Goal: Information Seeking & Learning: Learn about a topic

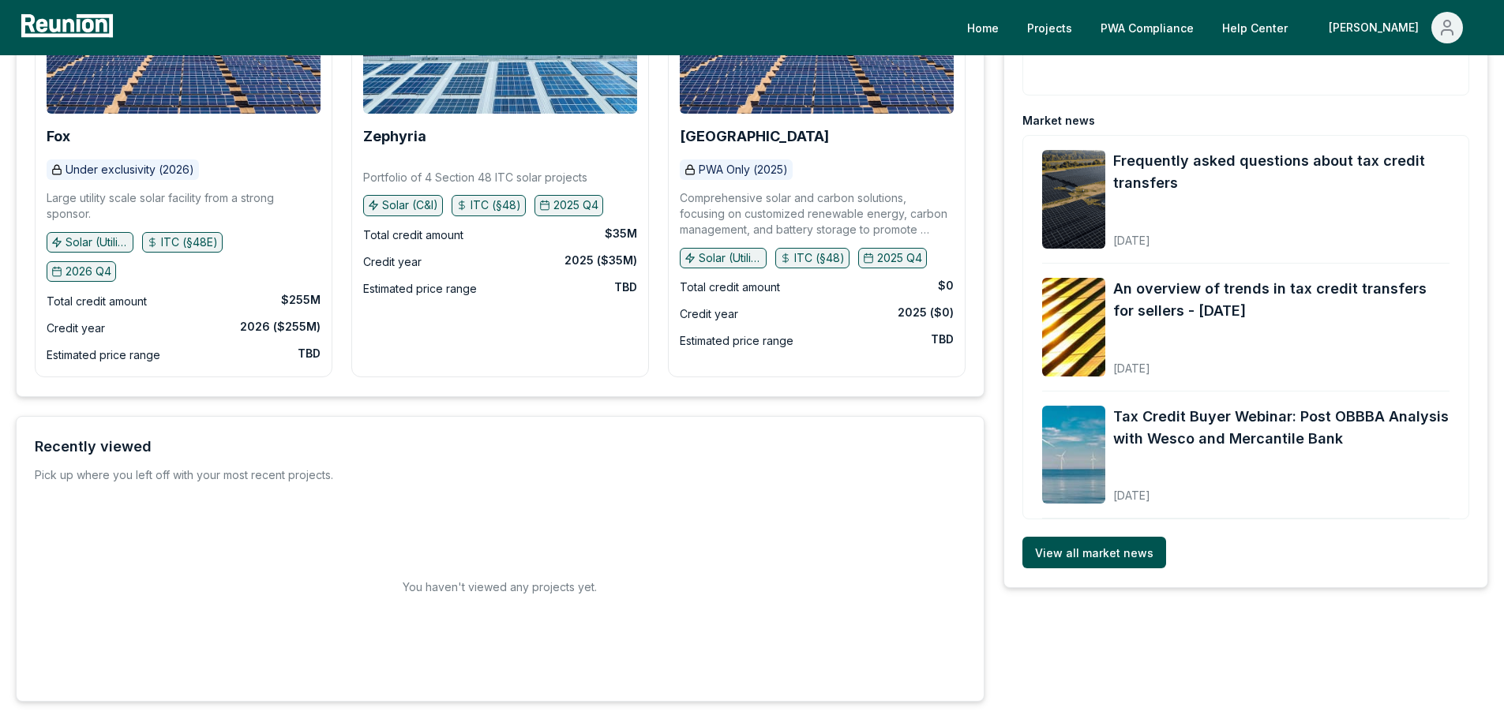
scroll to position [107, 0]
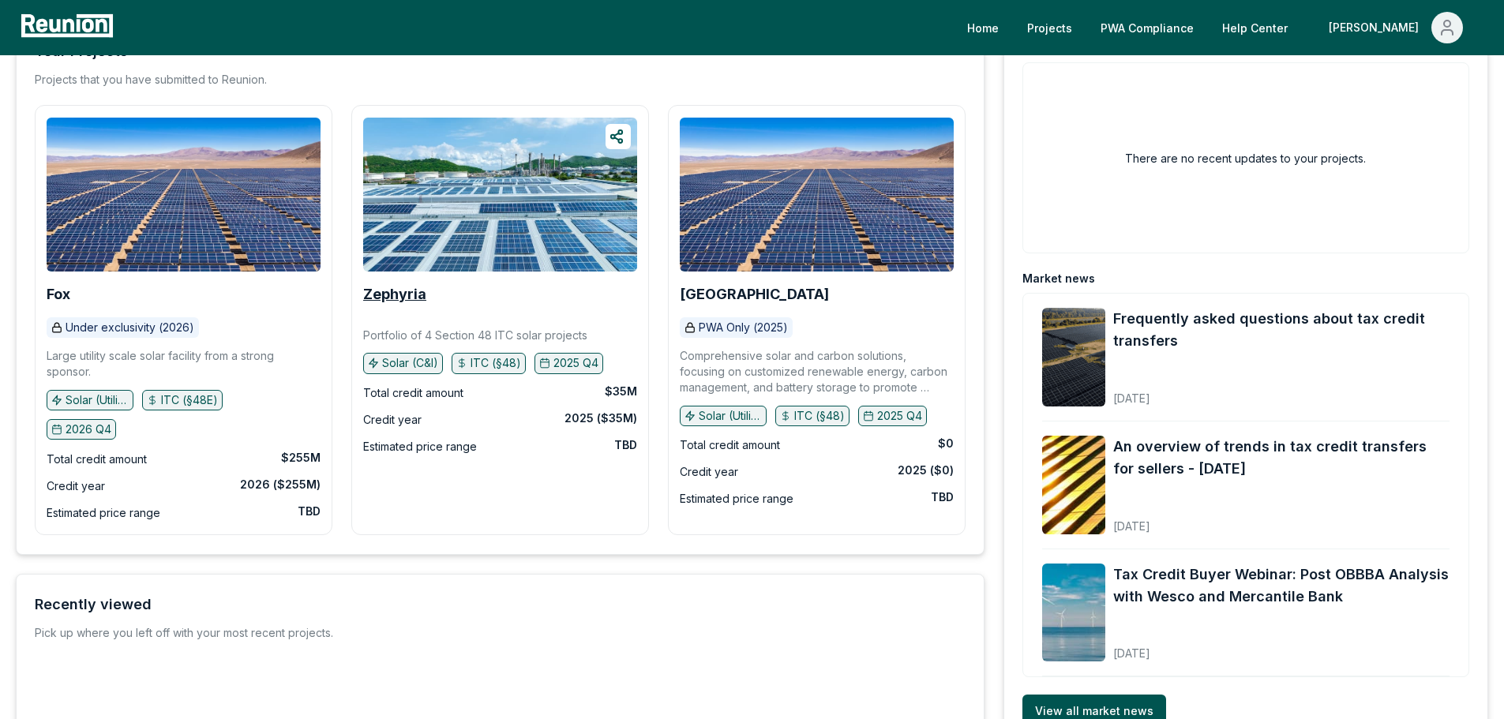
click at [401, 288] on b "Zephyria" at bounding box center [394, 294] width 63 height 17
click at [118, 278] on div "Fox Under exclusivity (2026) Large utility scale solar facility from a strong s…" at bounding box center [184, 320] width 274 height 405
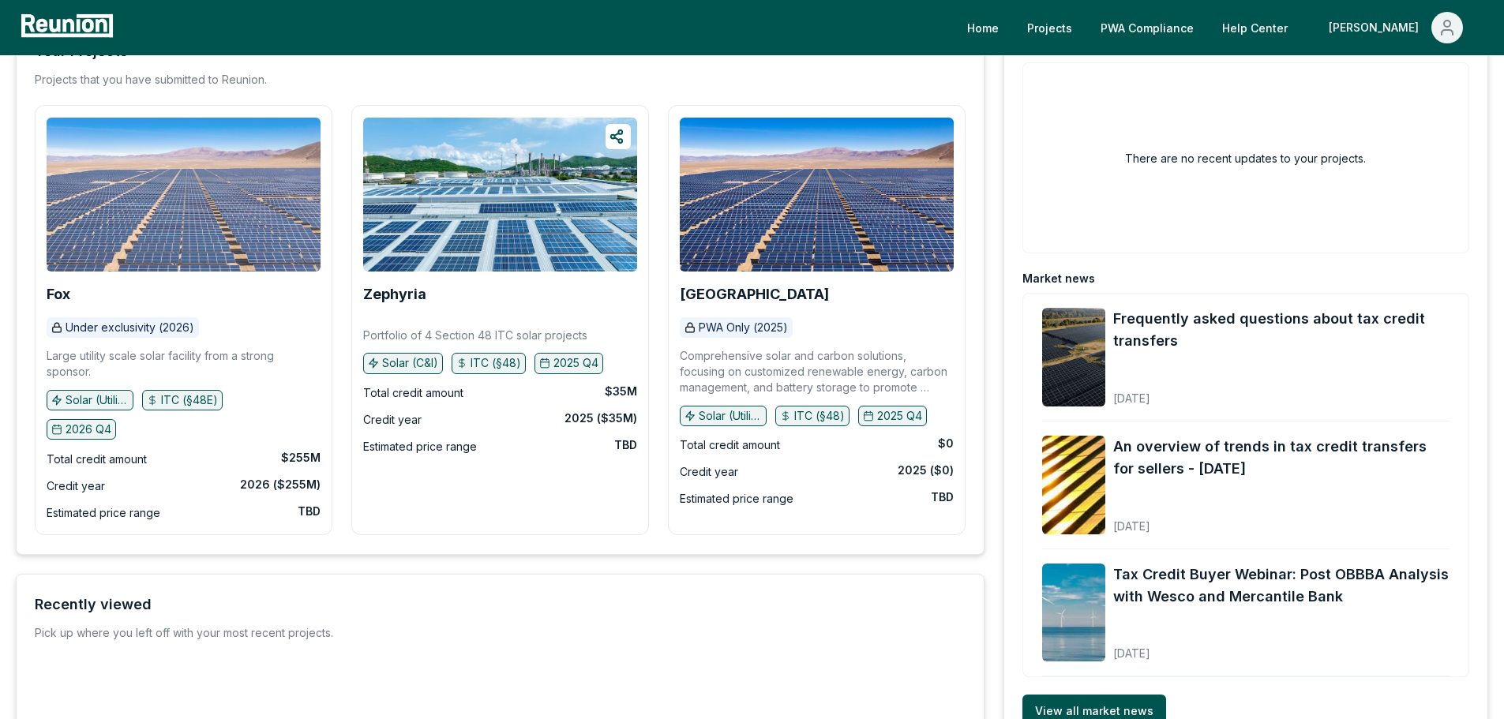
click at [122, 264] on img at bounding box center [184, 195] width 274 height 154
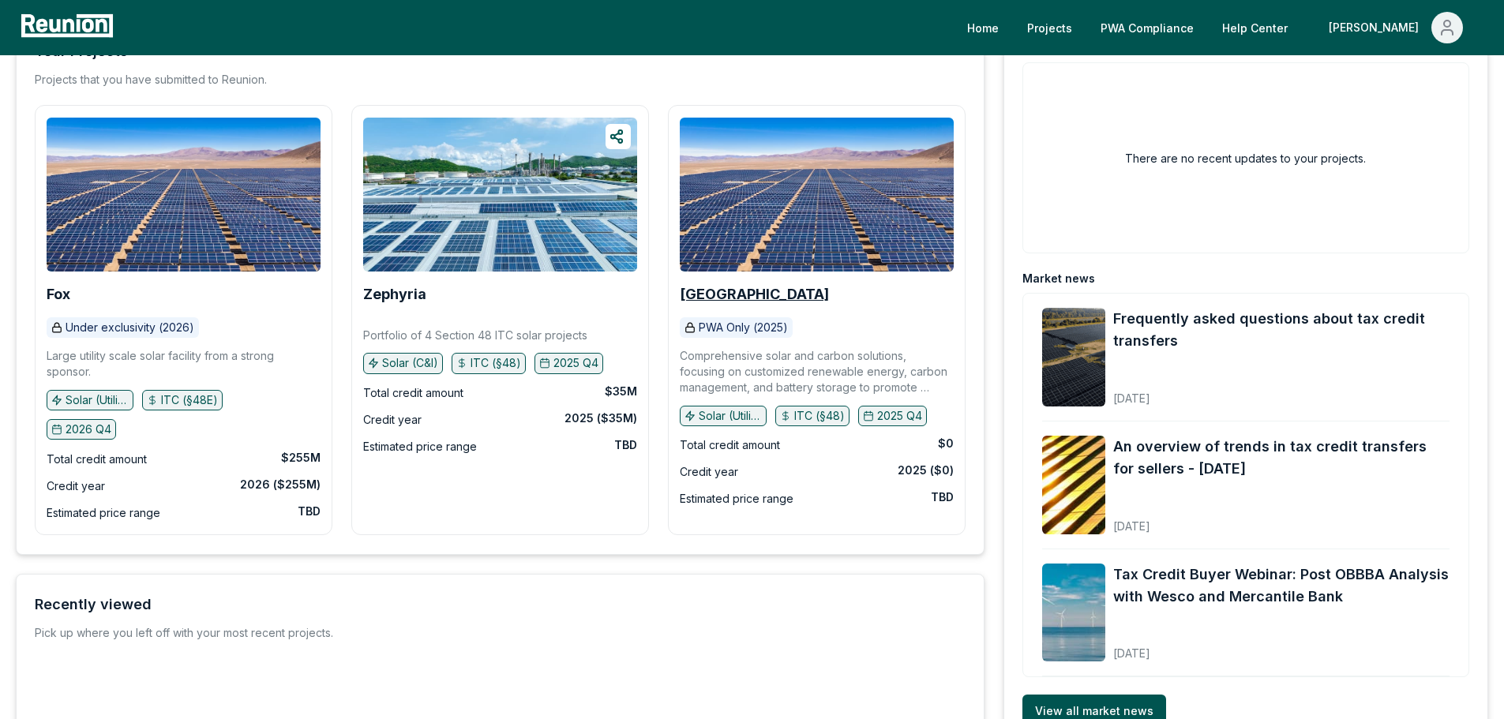
click at [777, 298] on b "[GEOGRAPHIC_DATA]" at bounding box center [754, 294] width 149 height 17
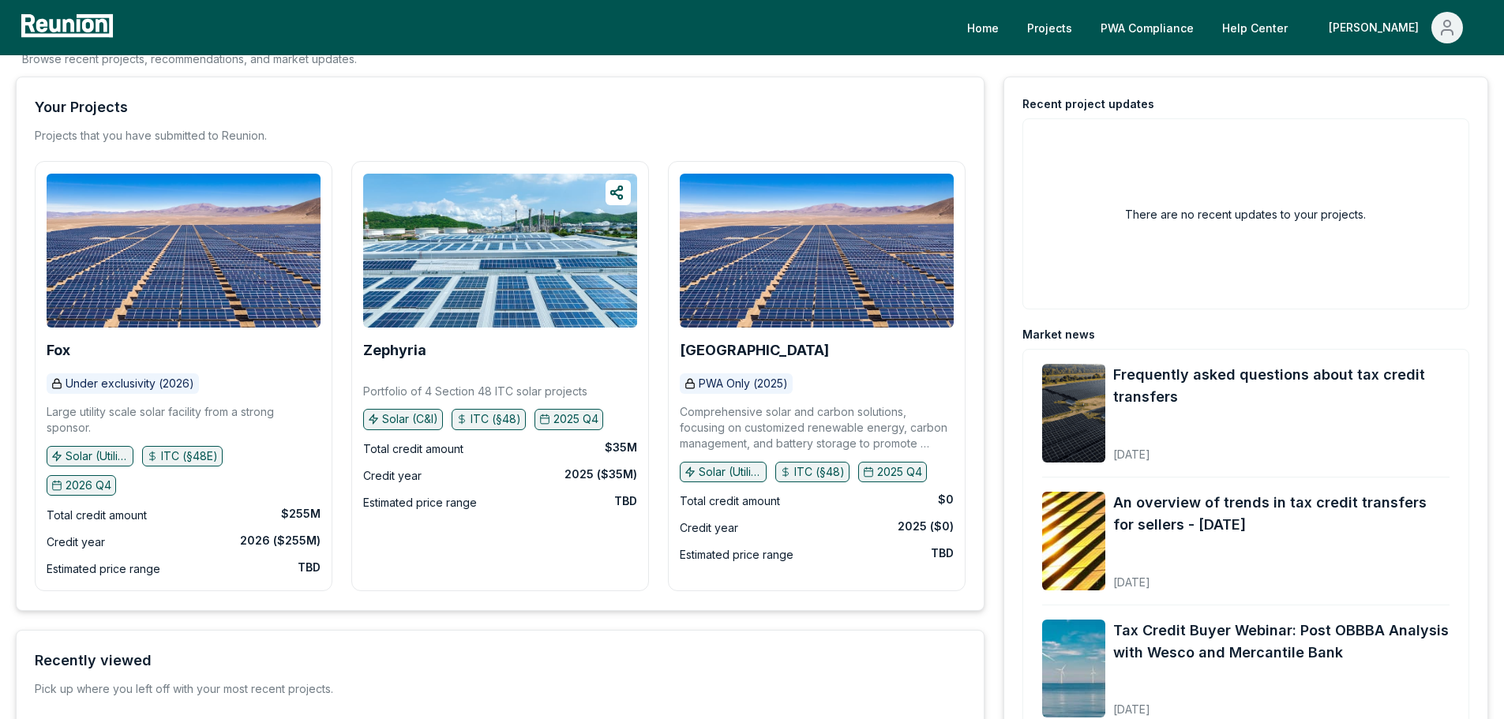
scroll to position [0, 0]
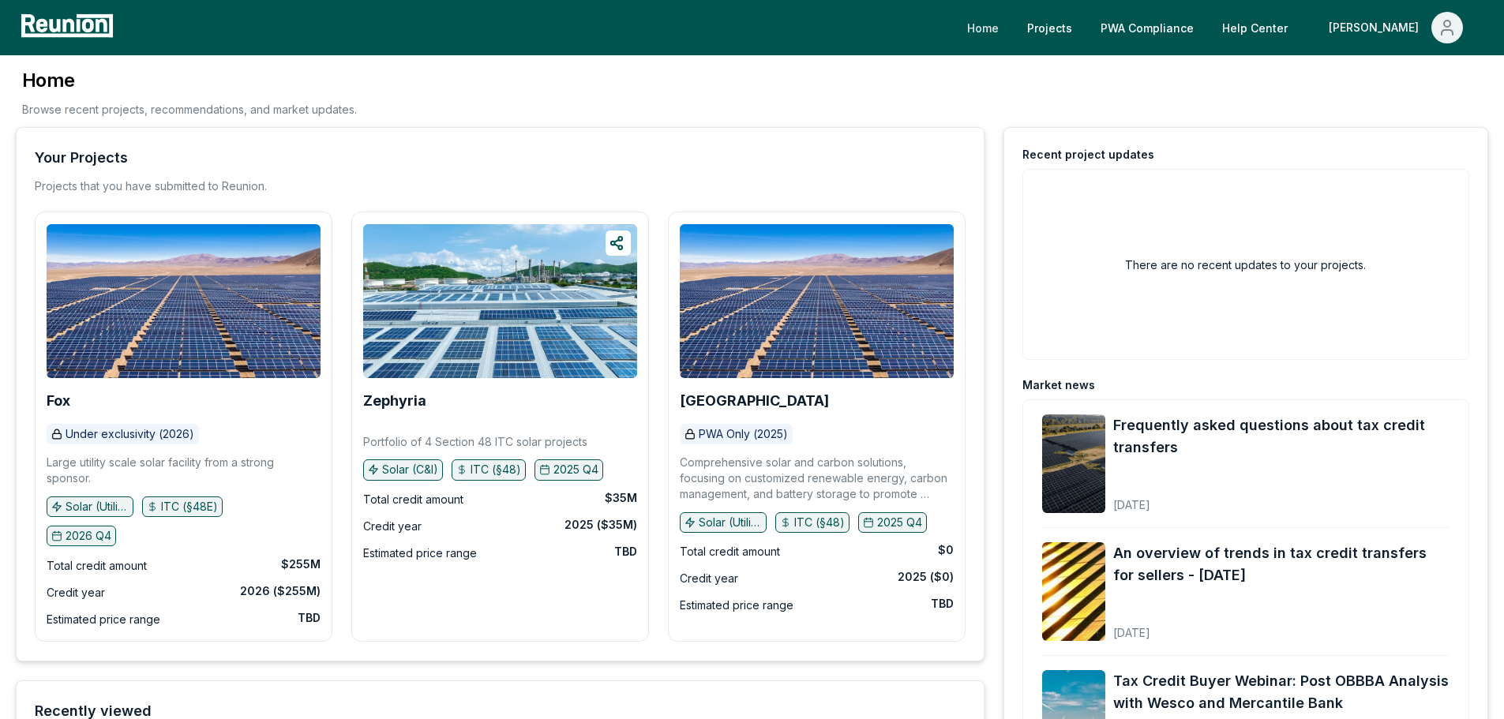
click at [1011, 30] on link "Home" at bounding box center [982, 28] width 57 height 32
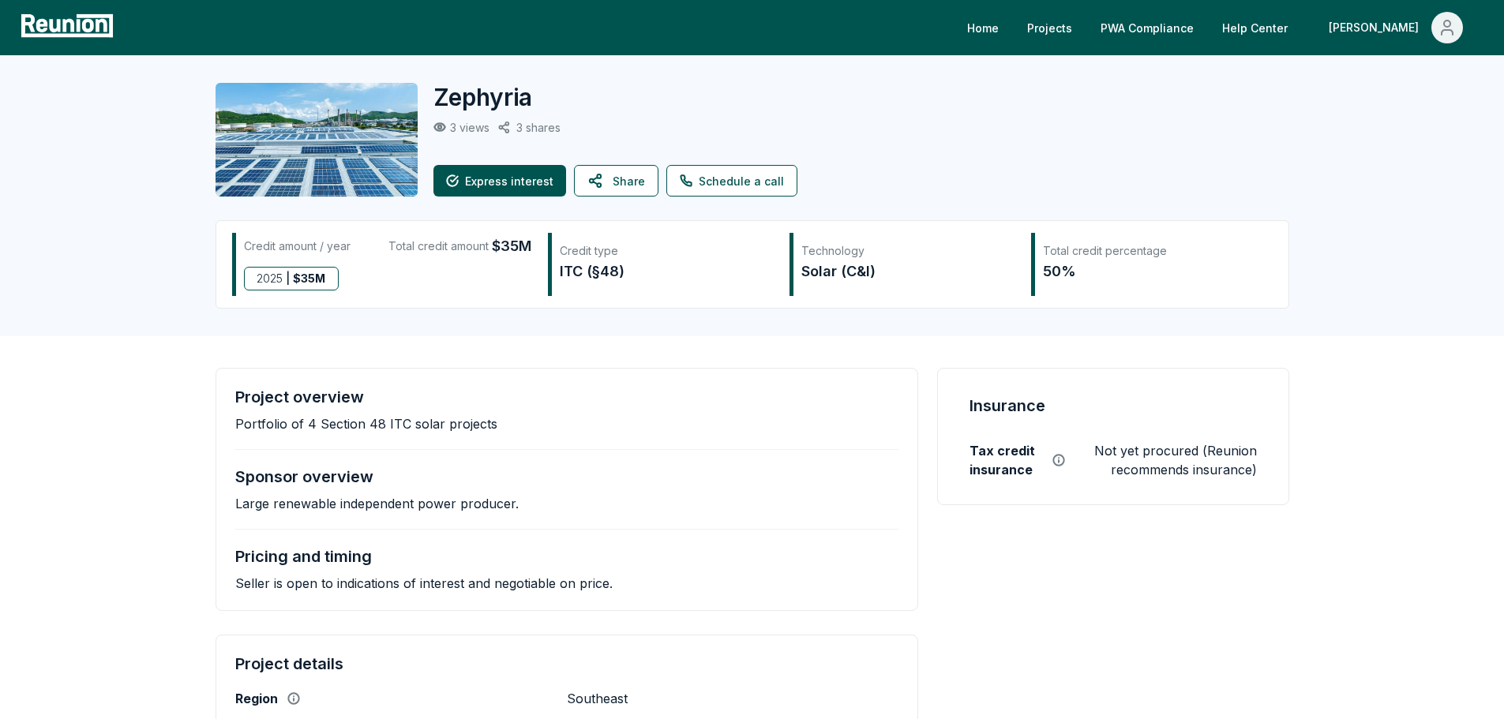
click at [457, 123] on p "3 views" at bounding box center [469, 127] width 39 height 13
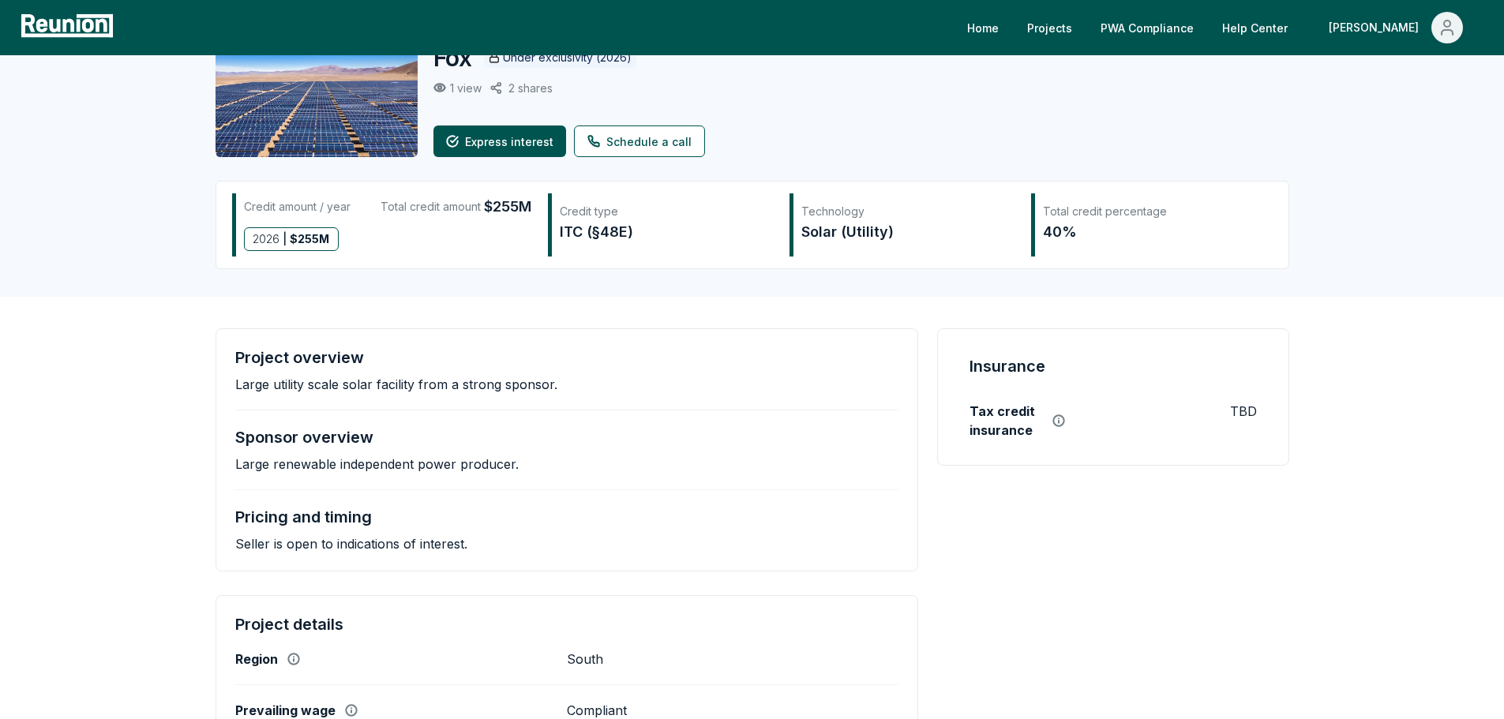
scroll to position [79, 0]
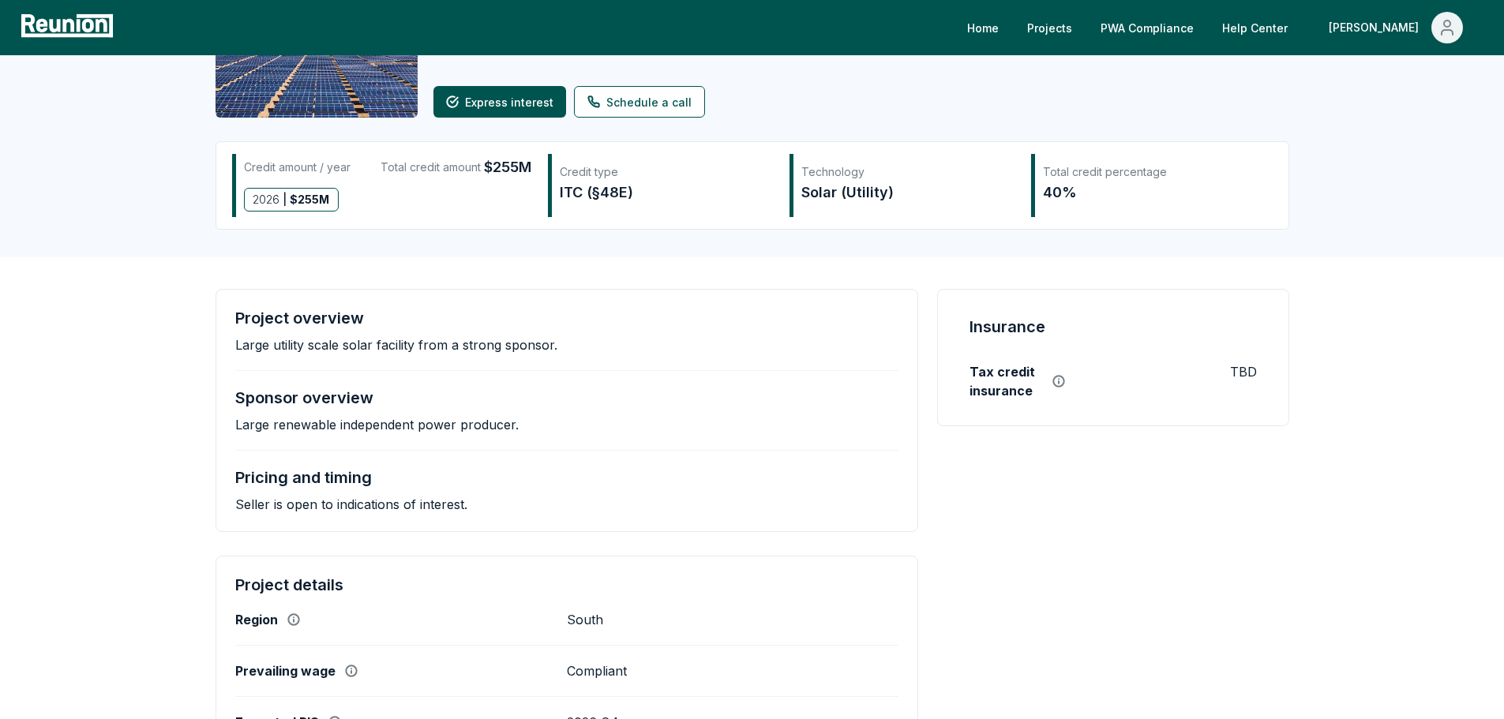
click at [83, 23] on icon at bounding box center [88, 25] width 12 height 13
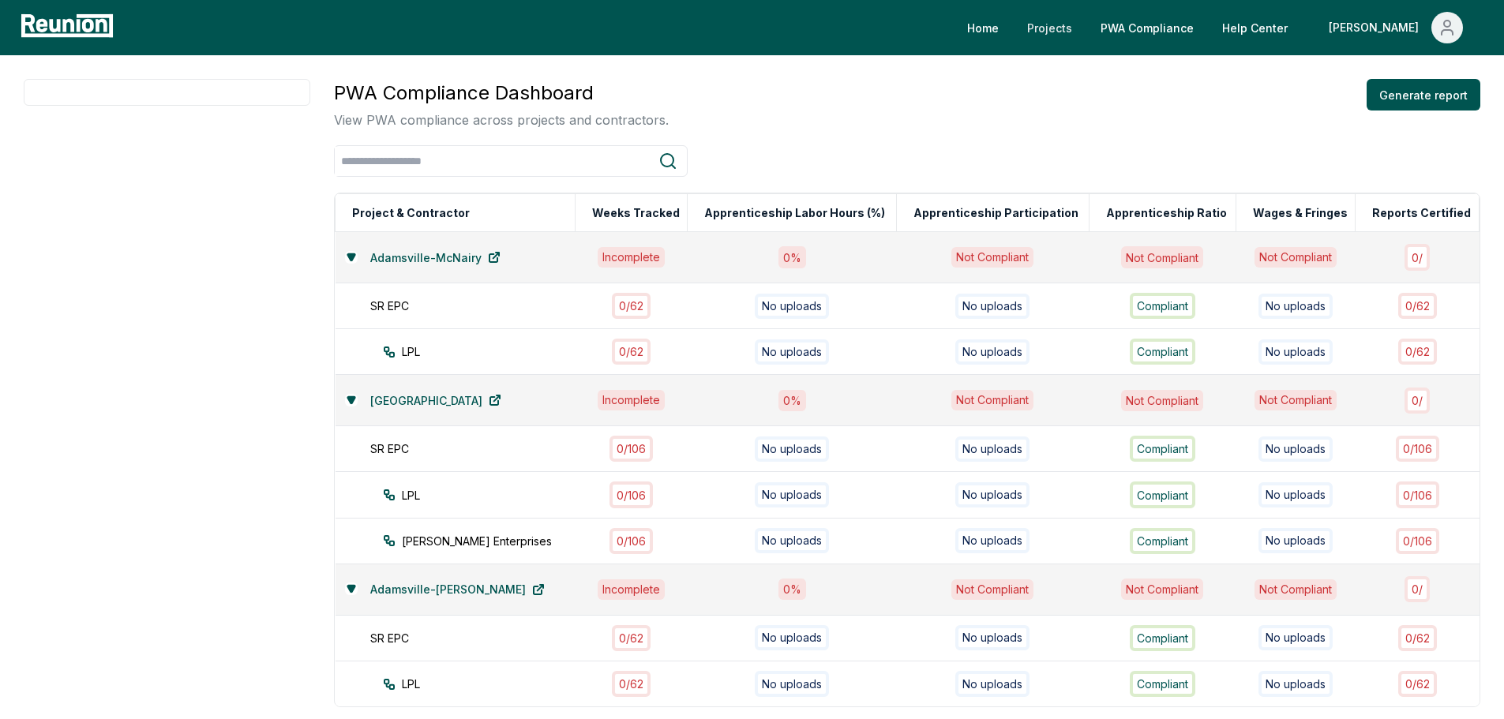
click at [1084, 28] on link "Projects" at bounding box center [1049, 28] width 70 height 32
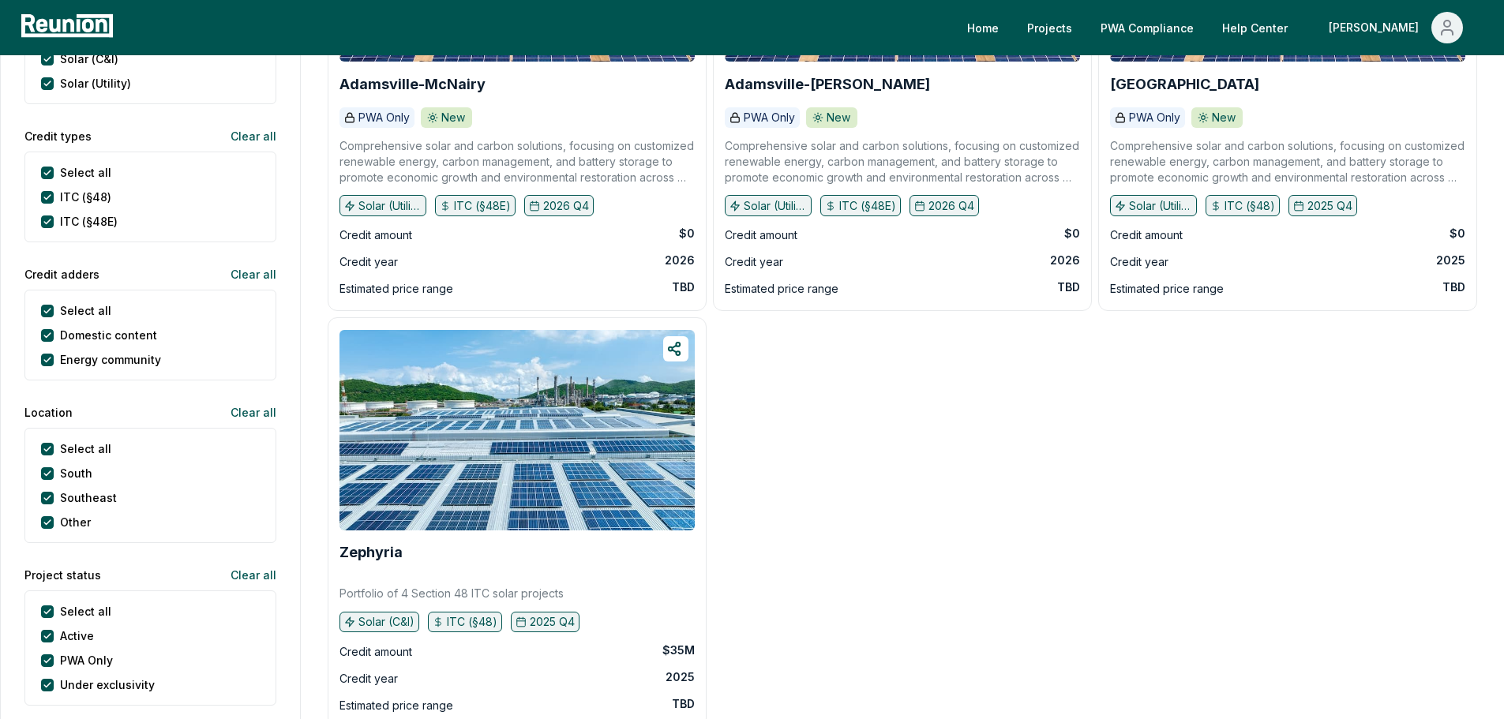
scroll to position [316, 0]
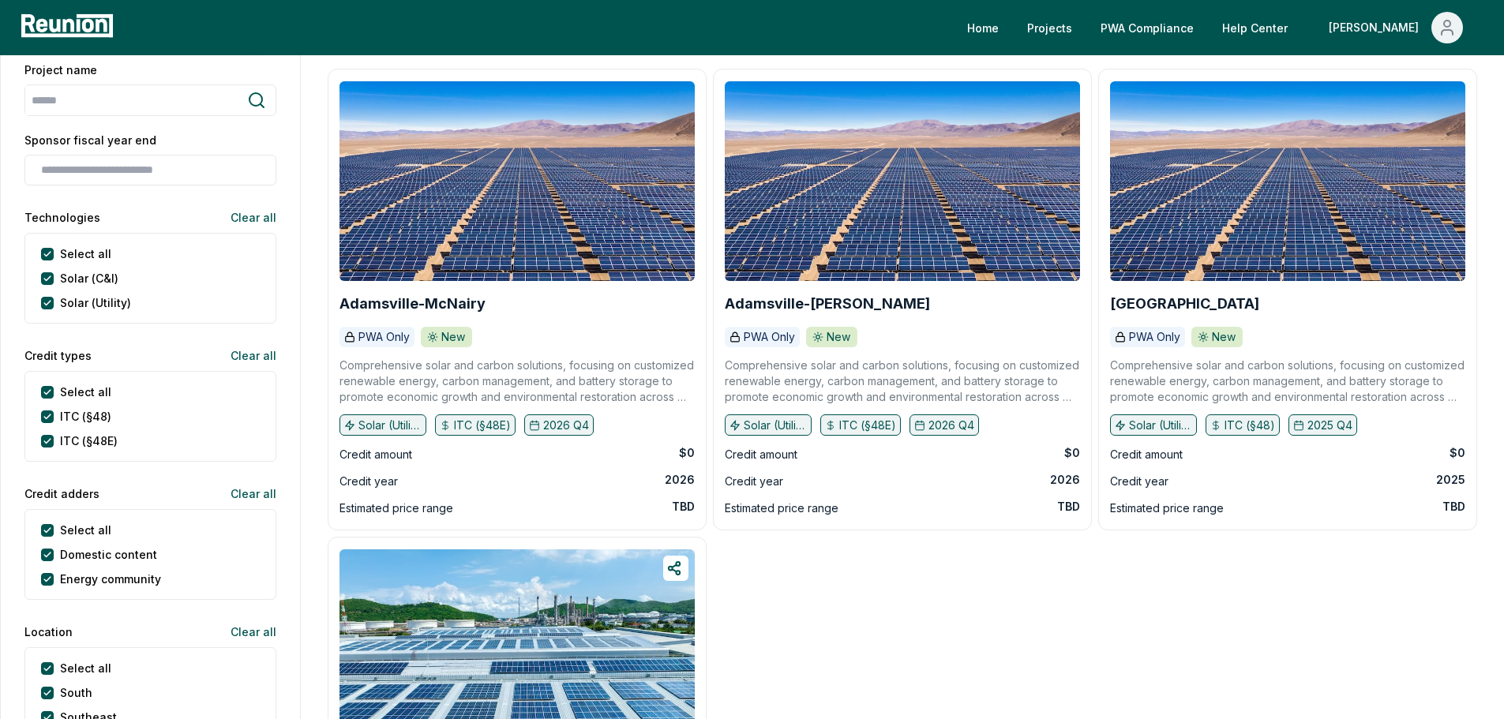
scroll to position [0, 0]
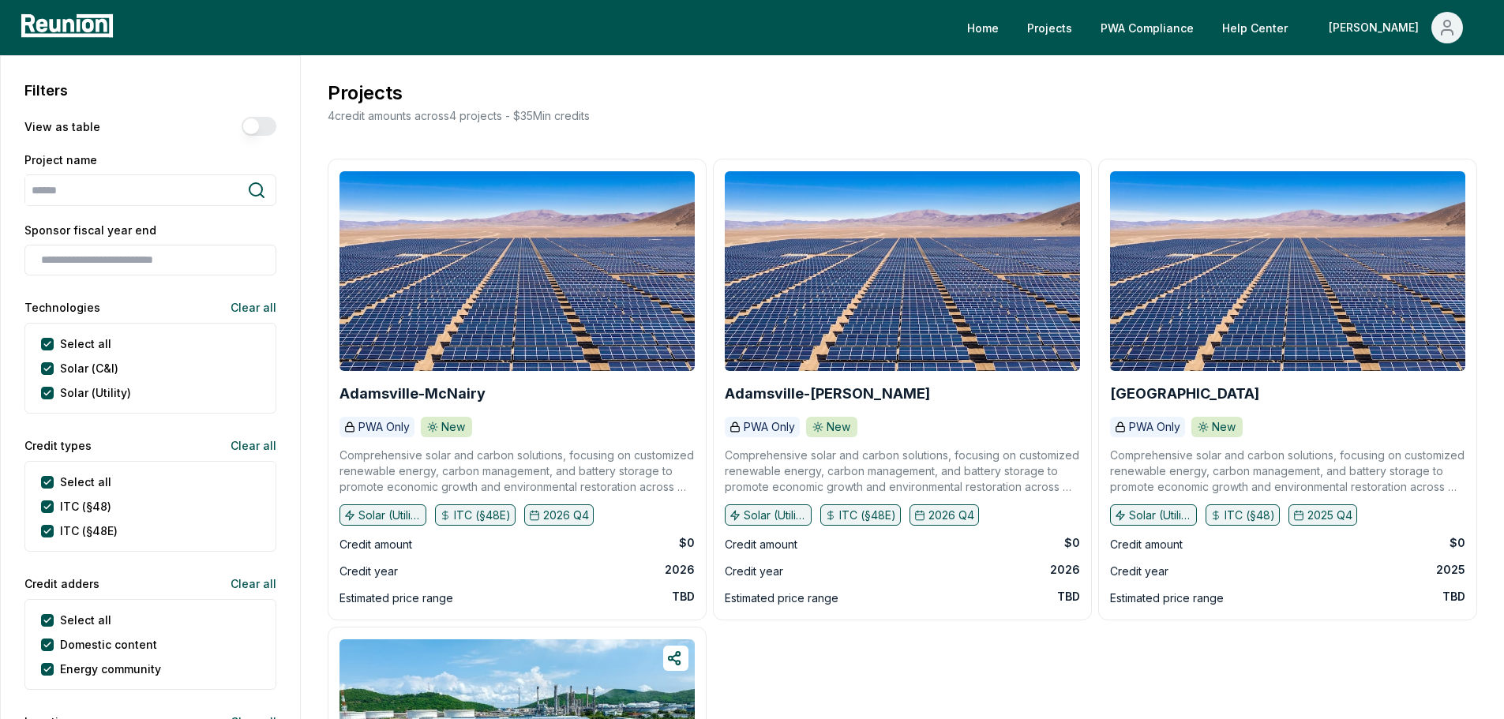
click at [525, 111] on p "4 credit amounts across 4 projects - $ 35M in credits" at bounding box center [456, 115] width 265 height 17
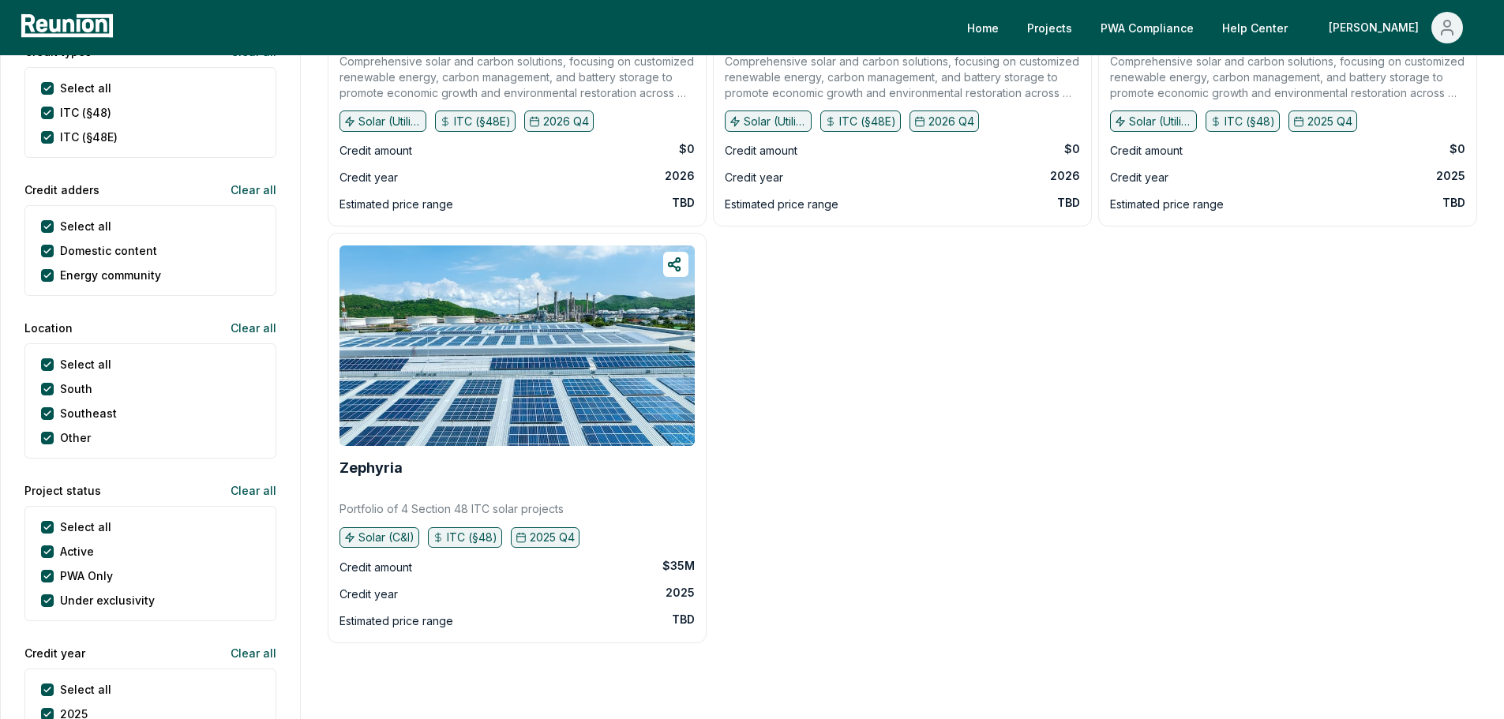
scroll to position [395, 0]
click at [369, 463] on b "Zephyria" at bounding box center [370, 467] width 63 height 17
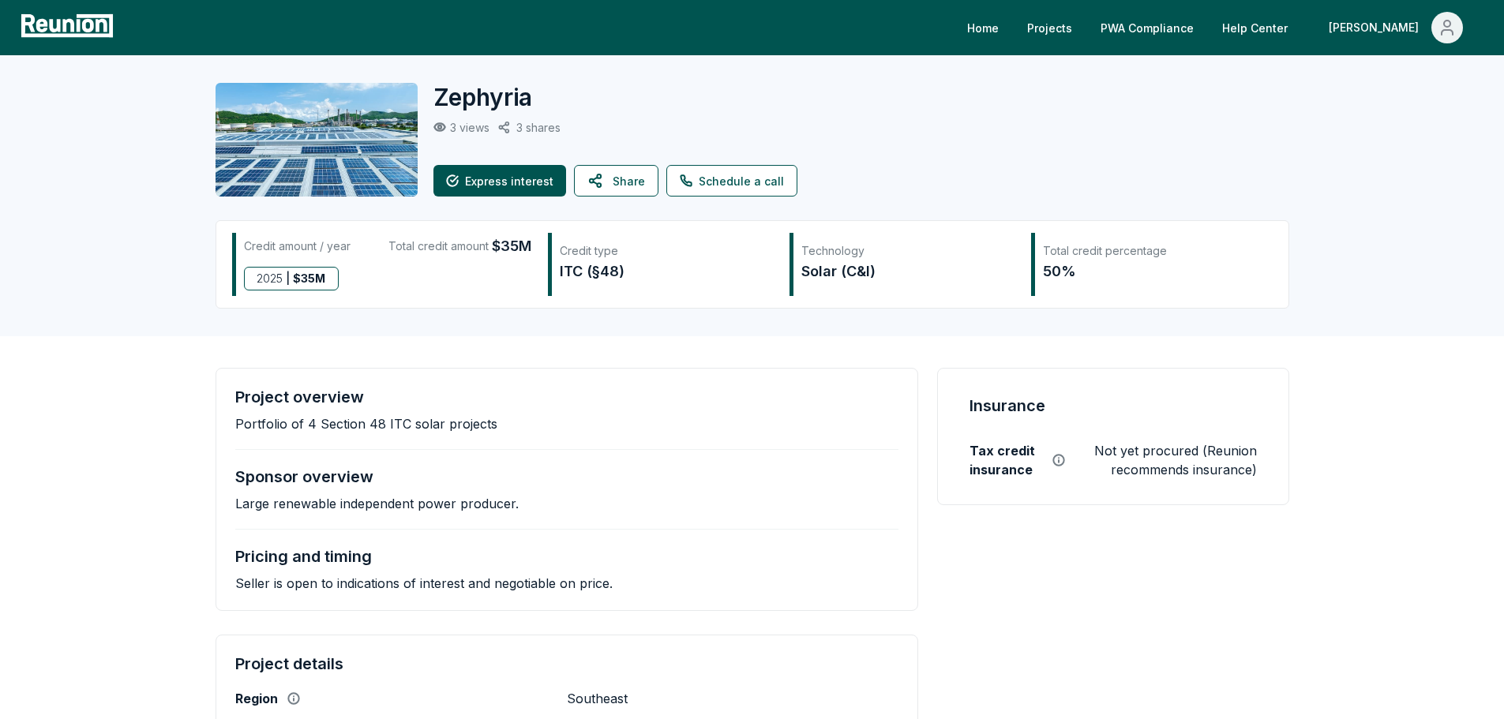
click at [479, 110] on h2 "Zephyria" at bounding box center [482, 97] width 99 height 28
copy h2 "Zephyria"
click at [145, 328] on div "Zephyria 3 views 3 shares Express interest Share Schedule a call Credit amount …" at bounding box center [752, 195] width 1504 height 281
click at [626, 86] on div "Zephyria" at bounding box center [845, 97] width 824 height 28
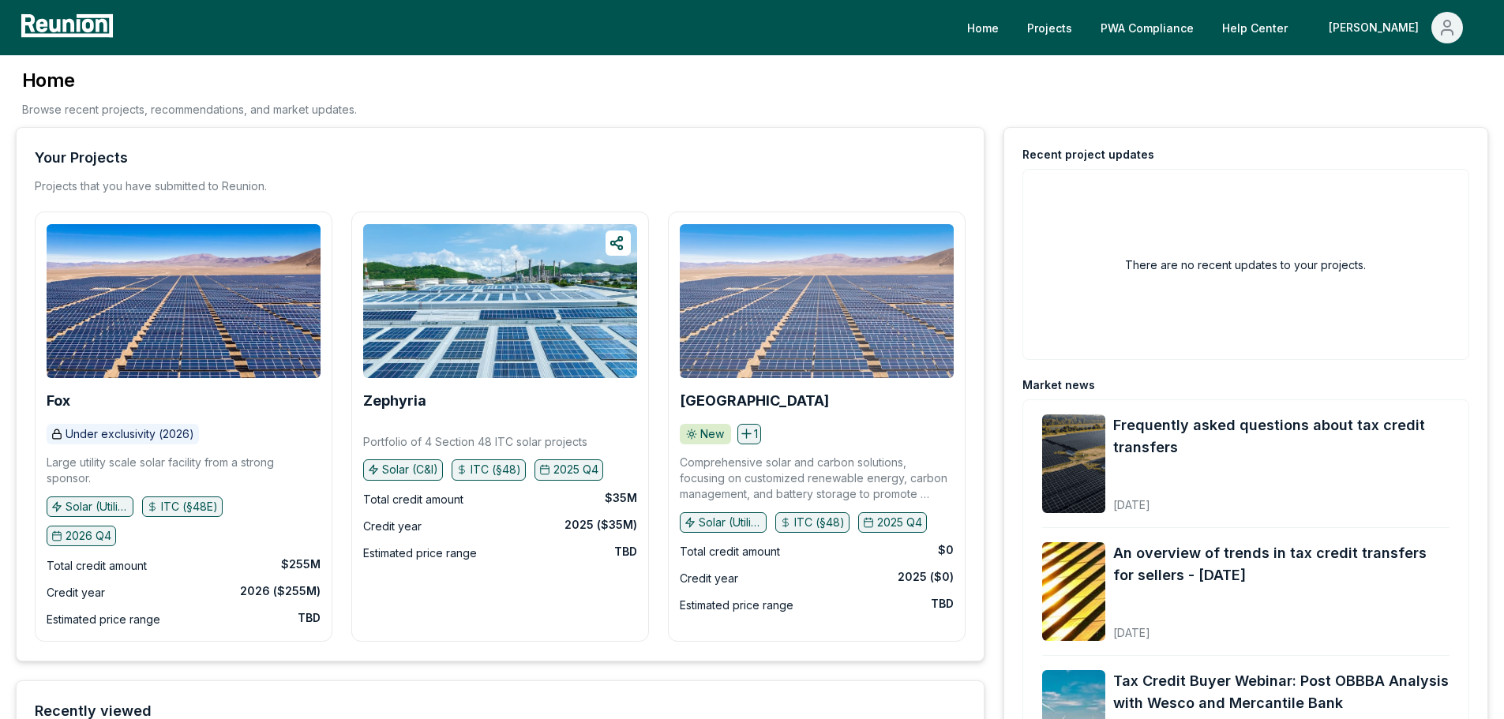
click at [829, 369] on img at bounding box center [817, 301] width 274 height 154
